Goal: Find specific page/section: Find specific page/section

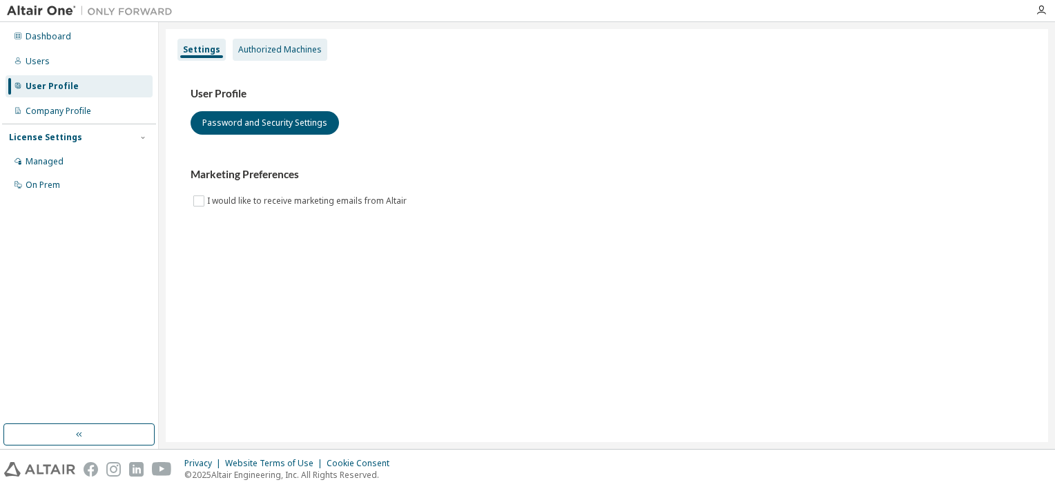
click at [289, 48] on div "Authorized Machines" at bounding box center [280, 49] width 84 height 11
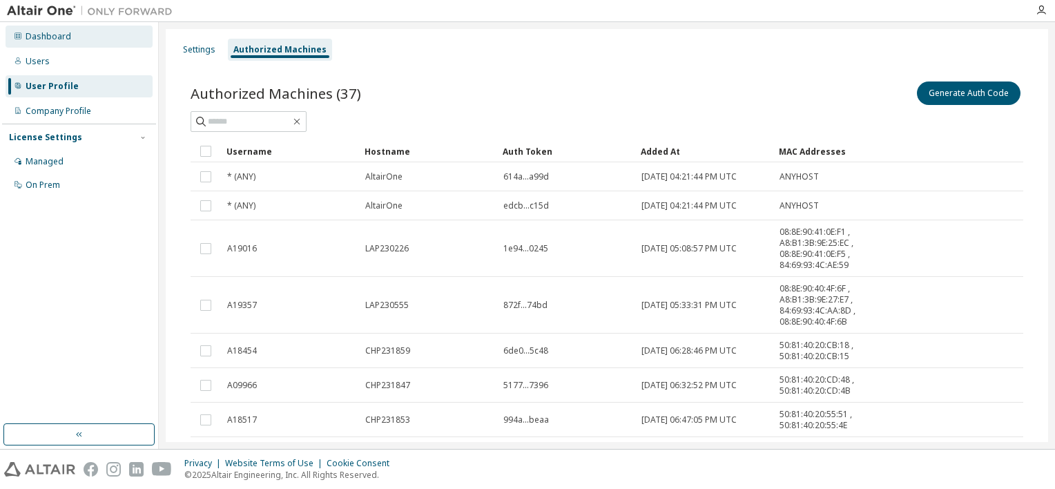
click at [30, 32] on div "Dashboard" at bounding box center [49, 36] width 46 height 11
